Goal: Check status: Check status

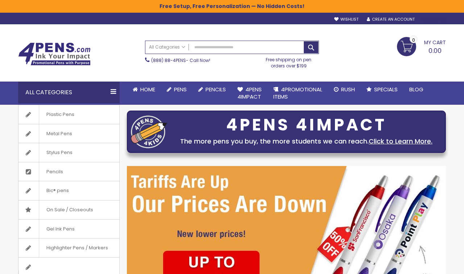
type input "**********"
click at [442, 18] on div "Sign In" at bounding box center [434, 19] width 24 height 5
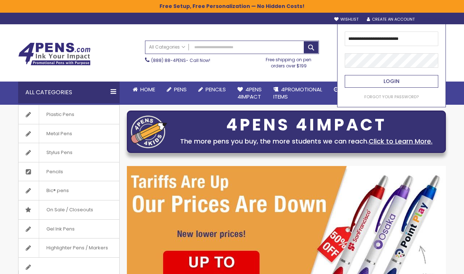
click at [383, 82] on button "Login" at bounding box center [392, 81] width 94 height 13
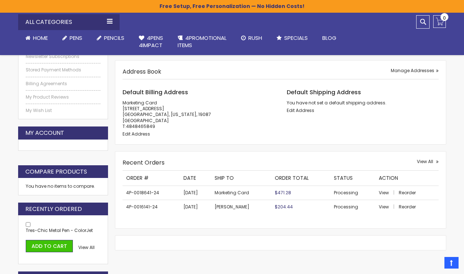
scroll to position [175, 0]
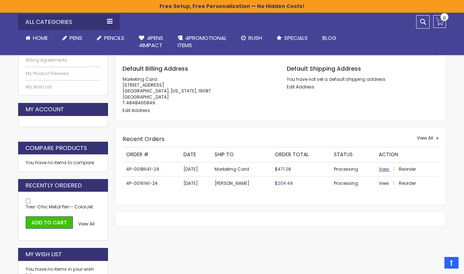
click at [389, 169] on link "View" at bounding box center [388, 169] width 19 height 6
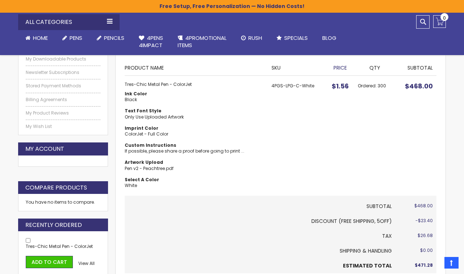
scroll to position [136, 0]
